Goal: Task Accomplishment & Management: Manage account settings

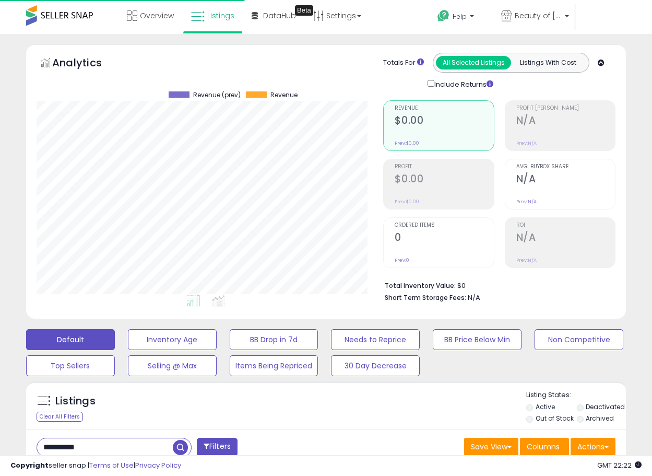
select select "**"
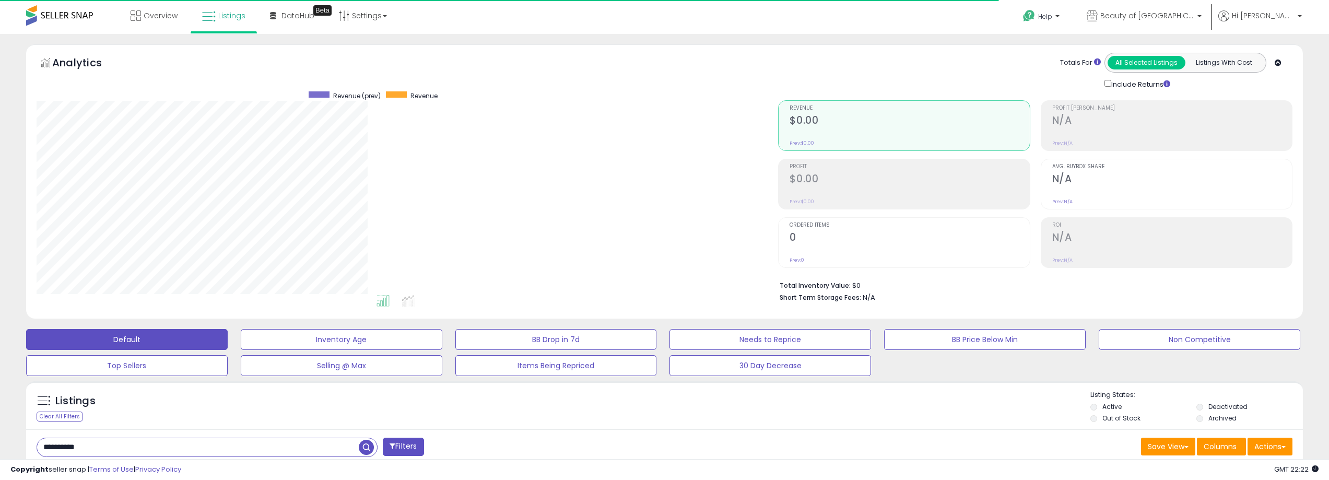
scroll to position [214, 742]
click at [652, 13] on span "Hi [PERSON_NAME]" at bounding box center [1263, 15] width 63 height 10
click at [652, 57] on link "Account" at bounding box center [1278, 56] width 28 height 10
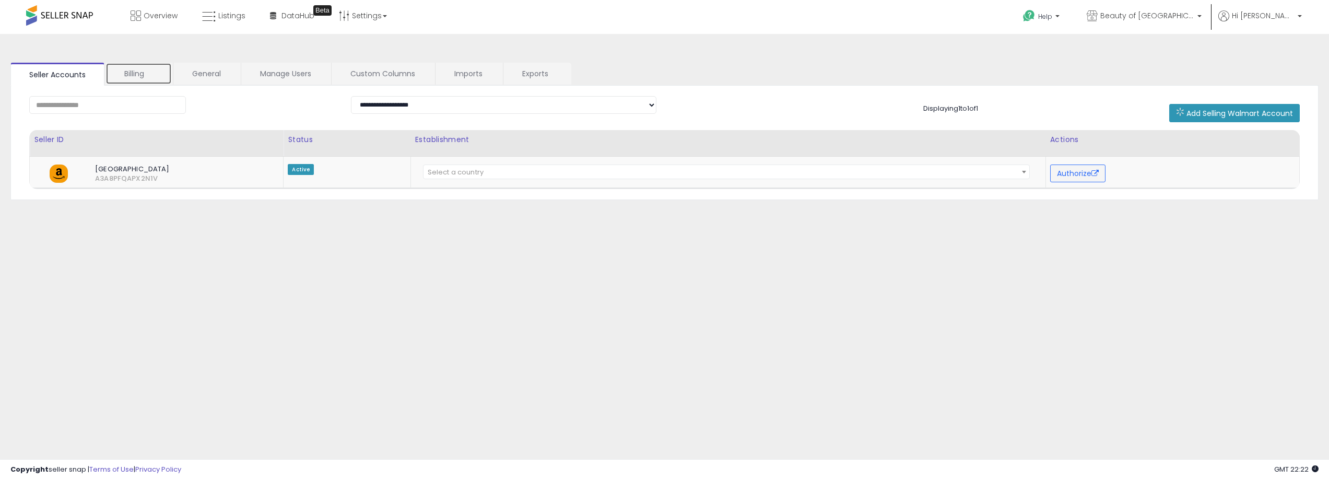
click at [142, 73] on link "Billing" at bounding box center [138, 74] width 66 height 22
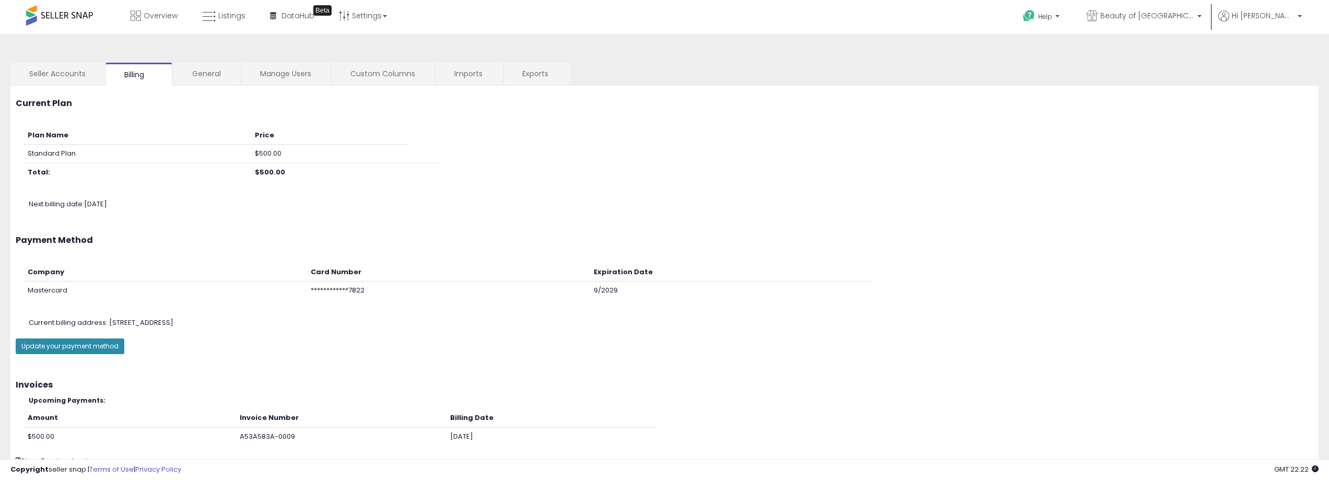
click at [69, 349] on button "Update your payment method" at bounding box center [70, 346] width 109 height 16
click at [47, 76] on link "Seller Accounts" at bounding box center [57, 74] width 94 height 22
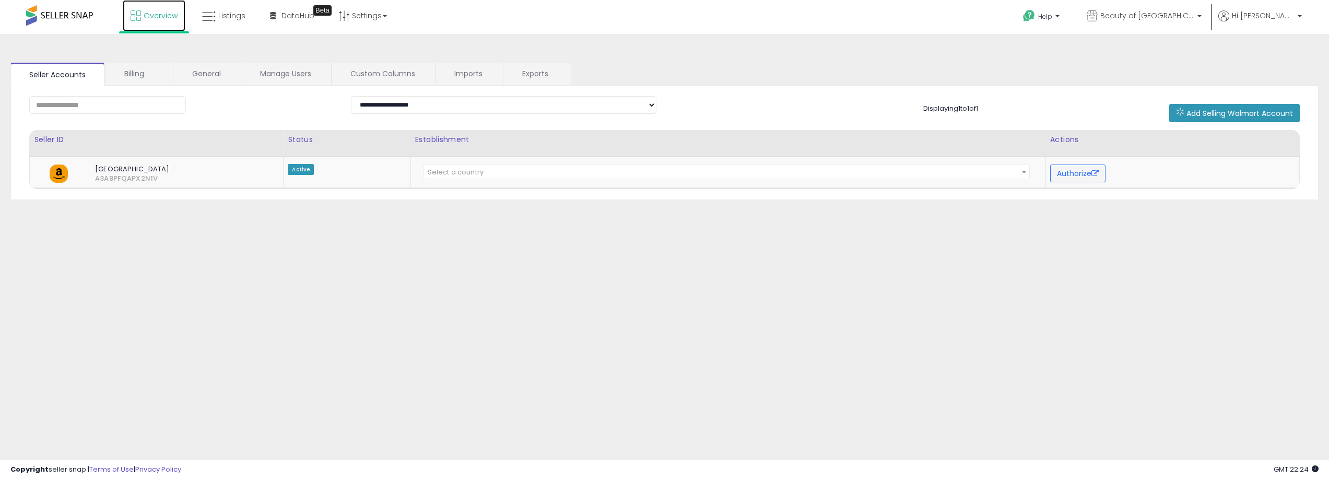
click at [161, 17] on span "Overview" at bounding box center [161, 15] width 34 height 10
